Goal: Task Accomplishment & Management: Manage account settings

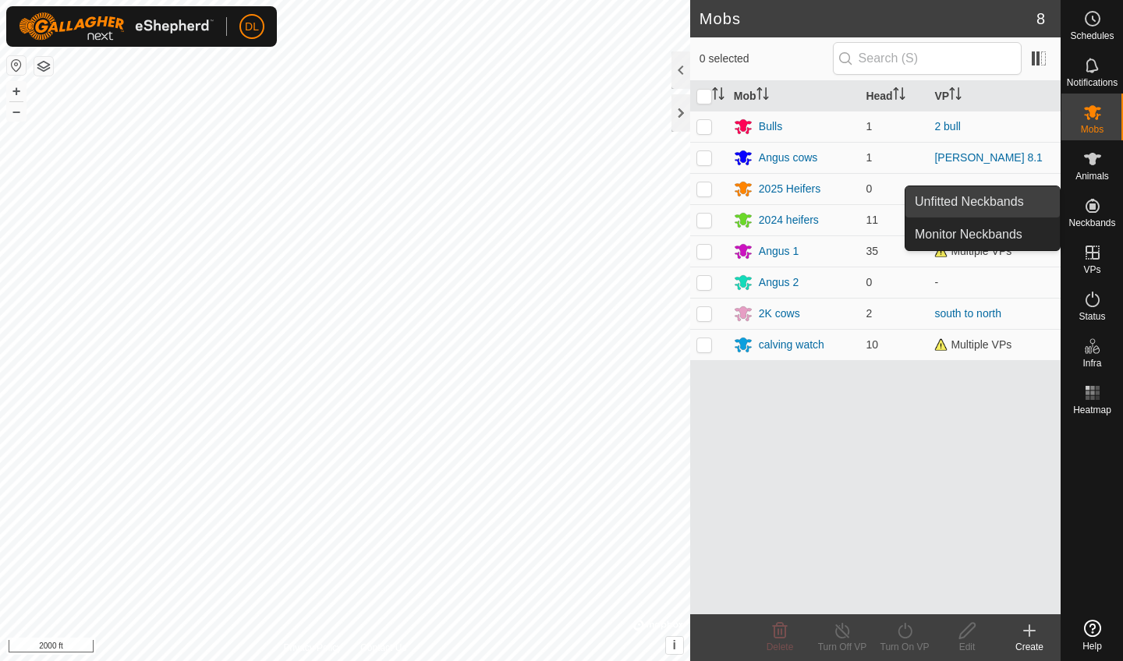
click at [1028, 204] on link "Unfitted Neckbands" at bounding box center [982, 201] width 154 height 31
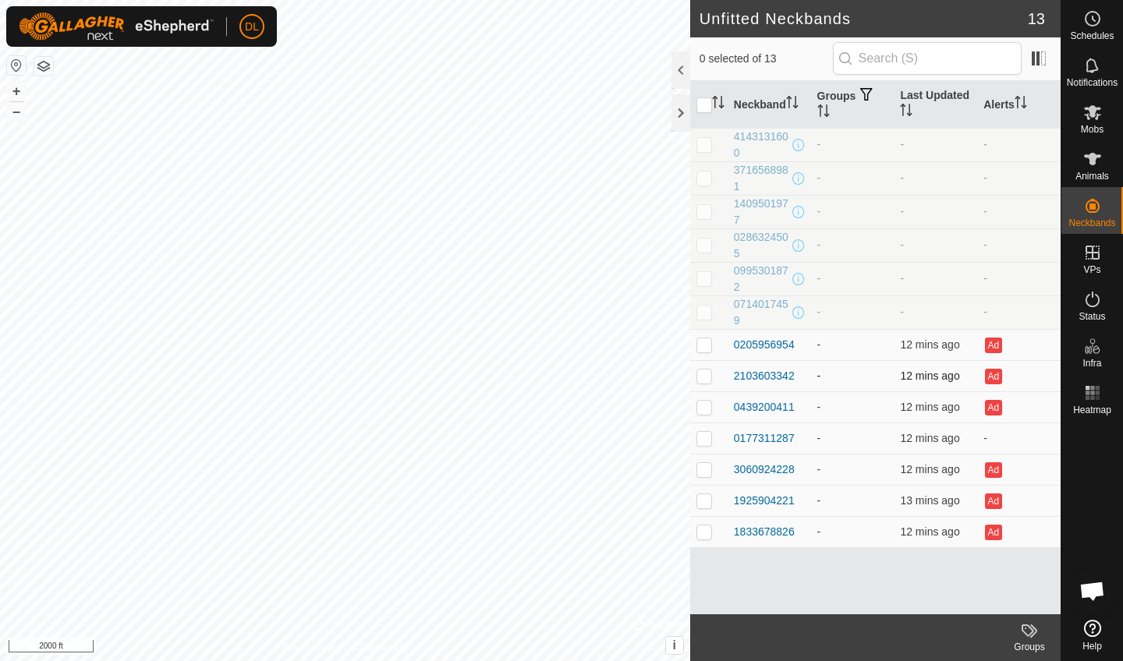
scroll to position [7233, 0]
click at [703, 407] on p-checkbox at bounding box center [704, 407] width 16 height 12
checkbox input "true"
click at [702, 435] on p-checkbox at bounding box center [704, 438] width 16 height 12
checkbox input "true"
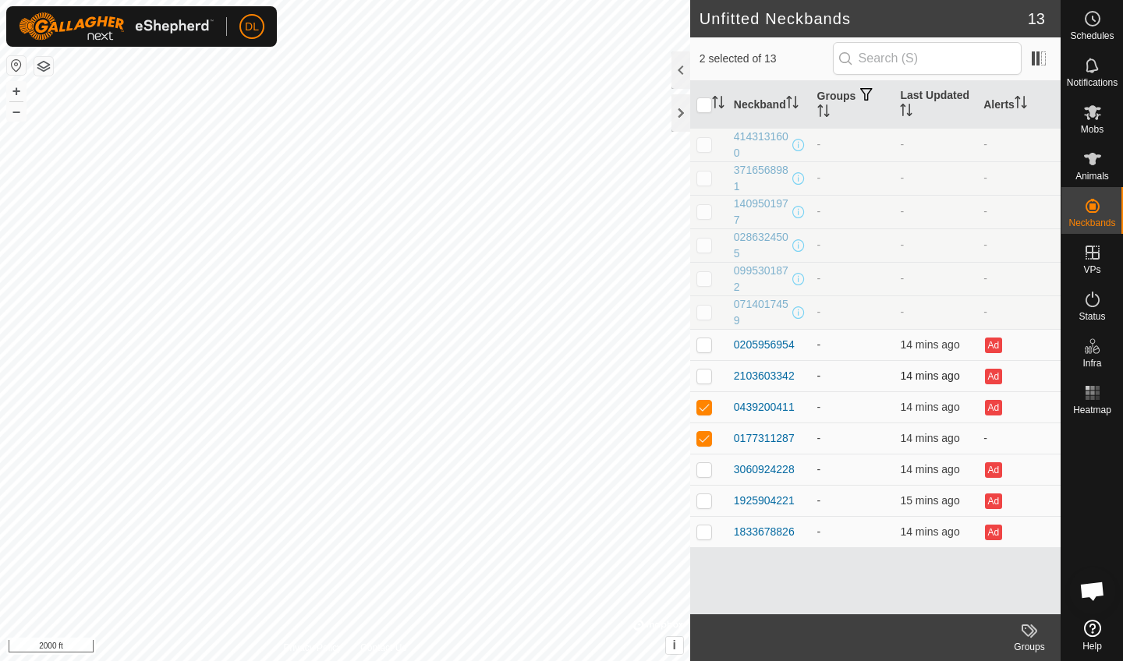
click at [706, 380] on p-checkbox at bounding box center [704, 376] width 16 height 12
checkbox input "true"
click at [702, 345] on p-checkbox at bounding box center [704, 344] width 16 height 12
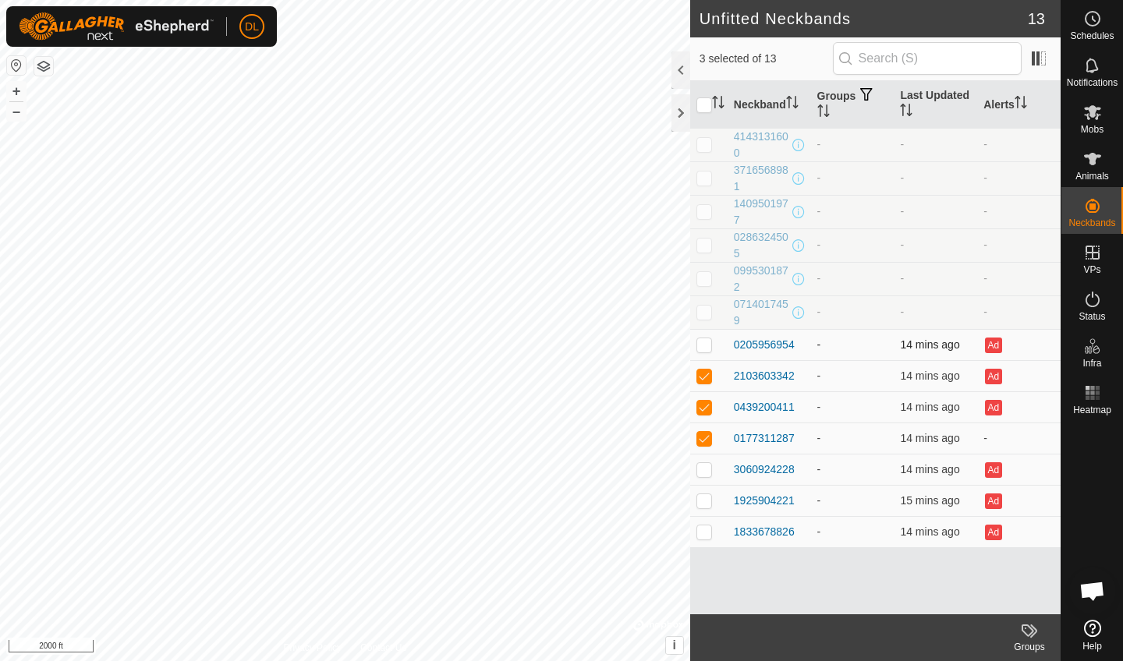
checkbox input "true"
click at [703, 437] on p-checkbox at bounding box center [704, 438] width 16 height 12
checkbox input "true"
click at [718, 463] on td at bounding box center [708, 469] width 37 height 31
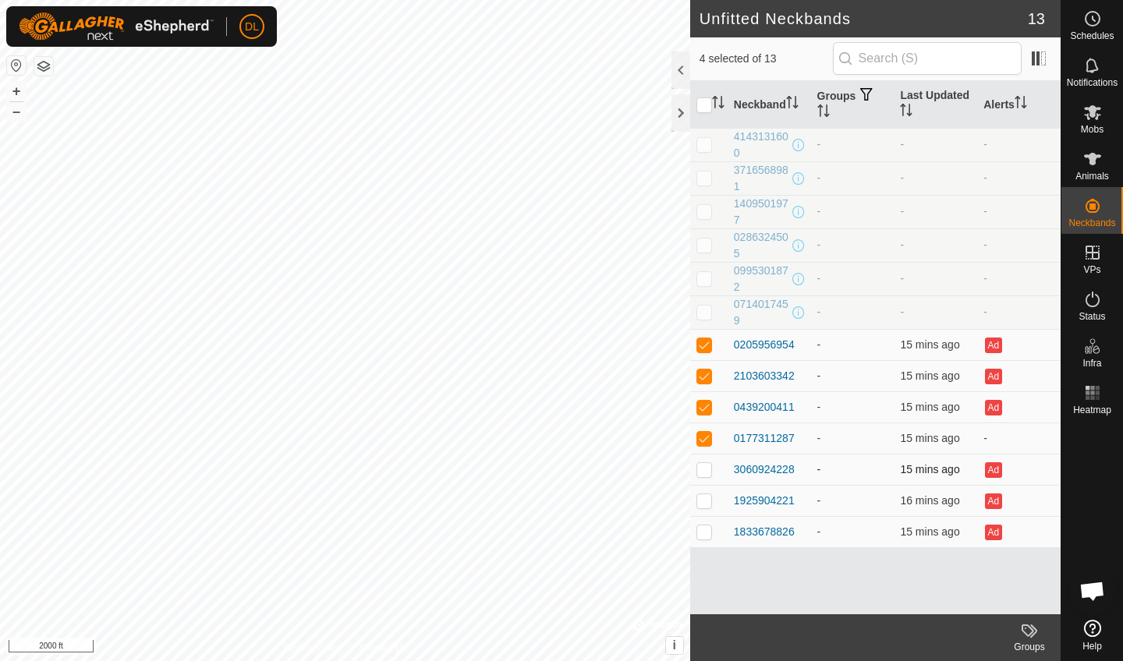
checkbox input "true"
click at [713, 500] on td at bounding box center [708, 500] width 37 height 31
checkbox input "true"
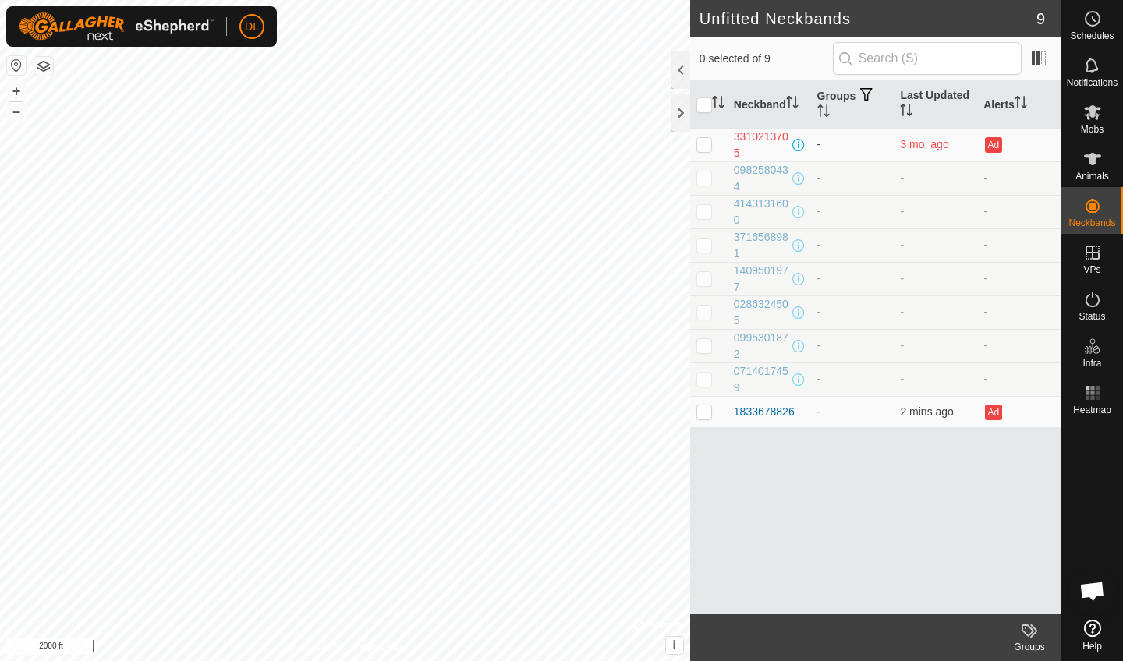
scroll to position [7233, 0]
